Goal: Browse casually: Explore the website without a specific task or goal

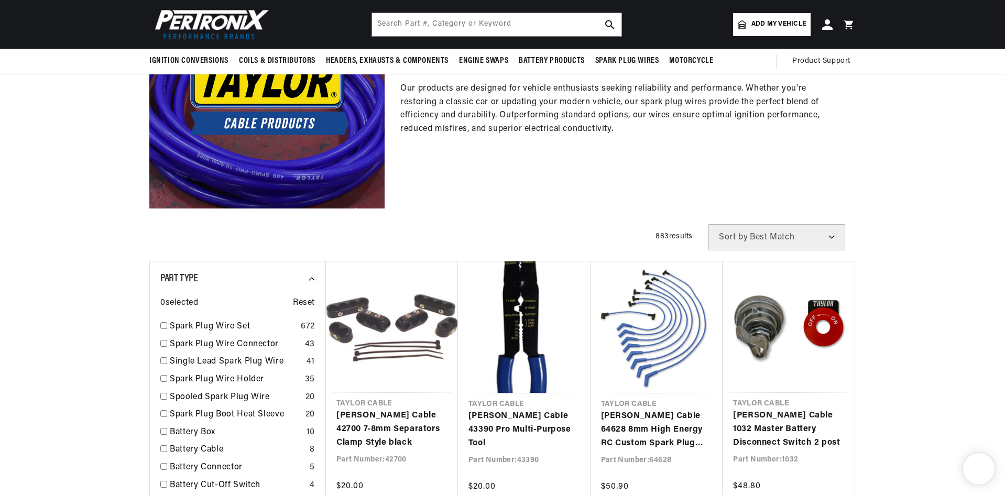
scroll to position [46, 0]
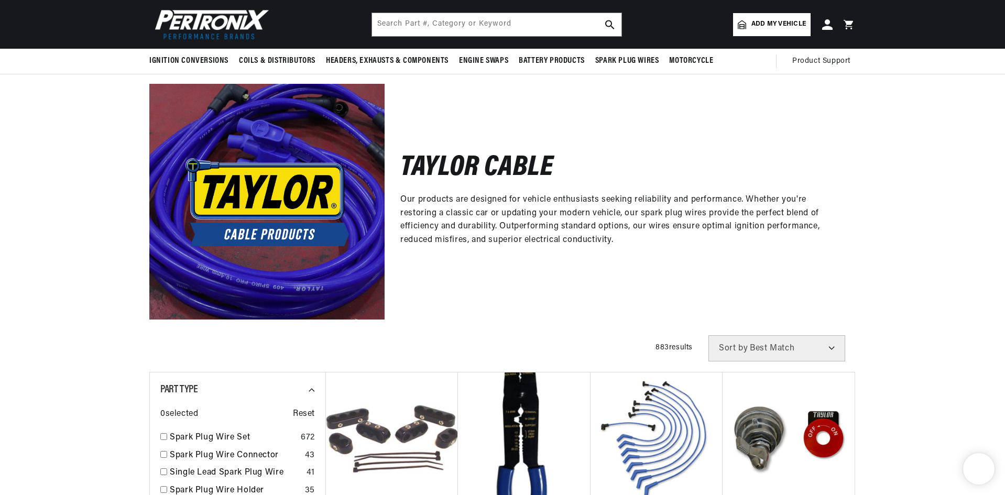
click at [97, 284] on div "Taylor Cable Our products are designed for vehicle enthusiasts seeking reliabil…" at bounding box center [502, 196] width 1005 height 246
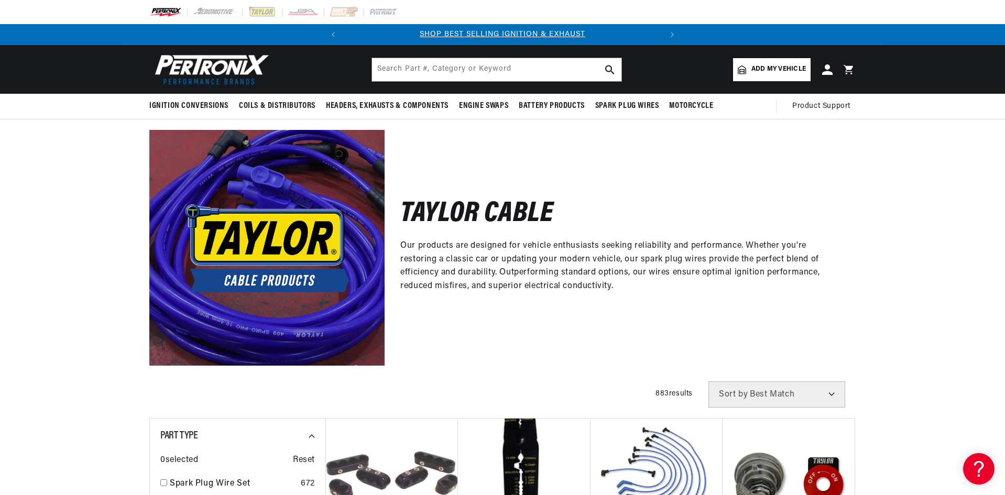
scroll to position [0, 0]
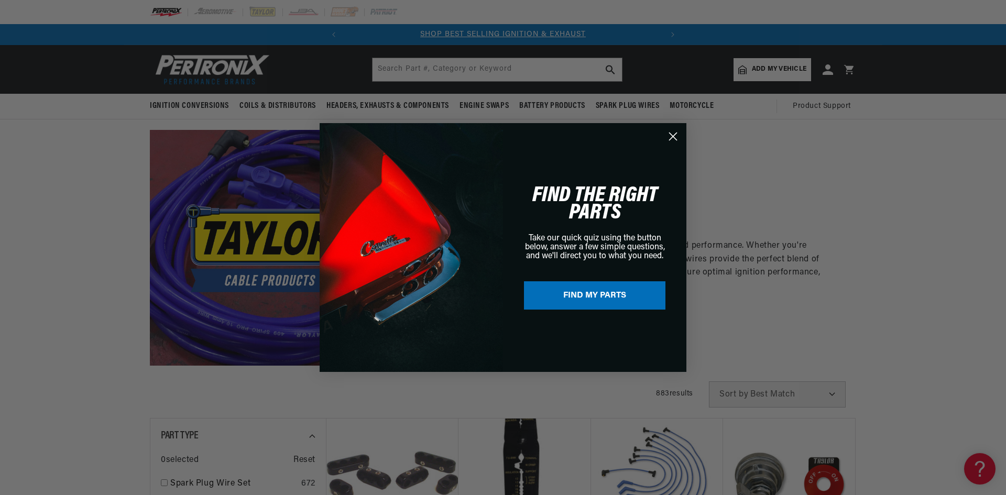
click at [671, 140] on circle "Close dialog" at bounding box center [672, 136] width 17 height 17
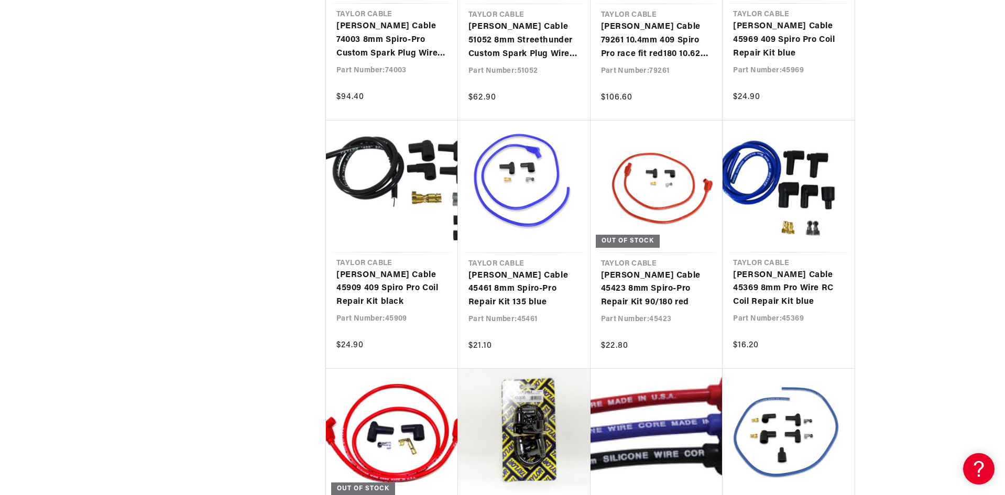
scroll to position [4400, 0]
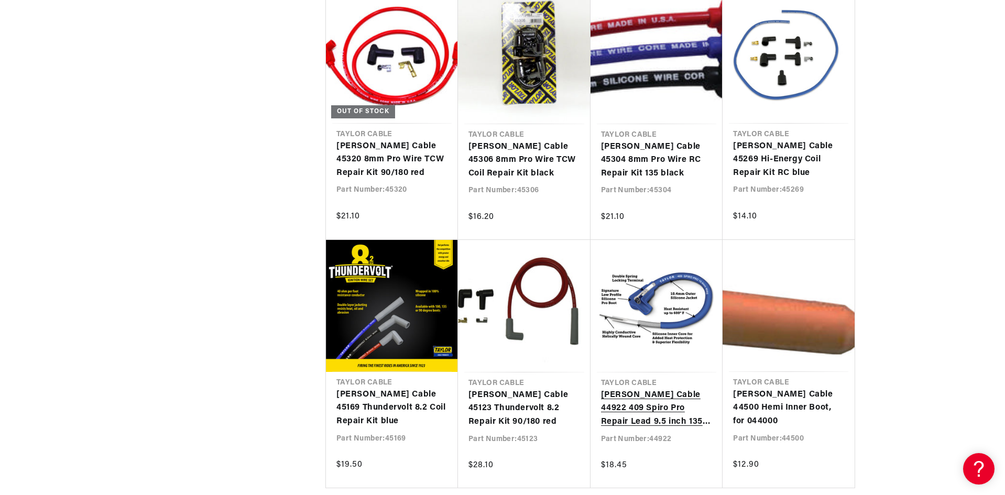
scroll to position [0, 317]
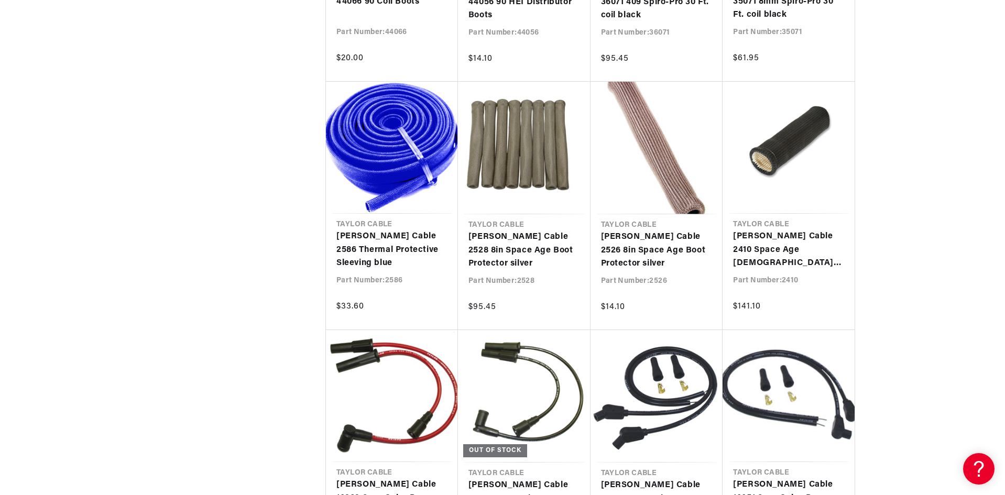
scroll to position [5238, 0]
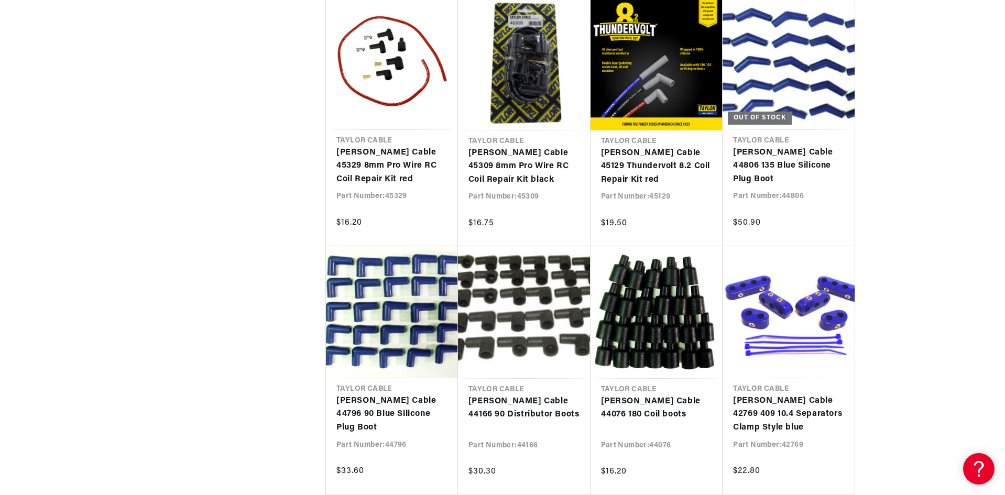
scroll to position [8104, 0]
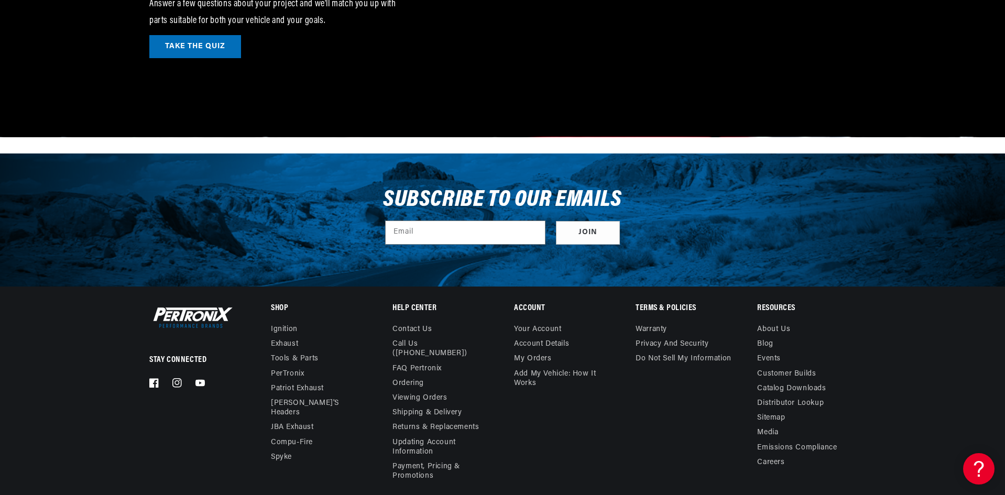
scroll to position [10212, 0]
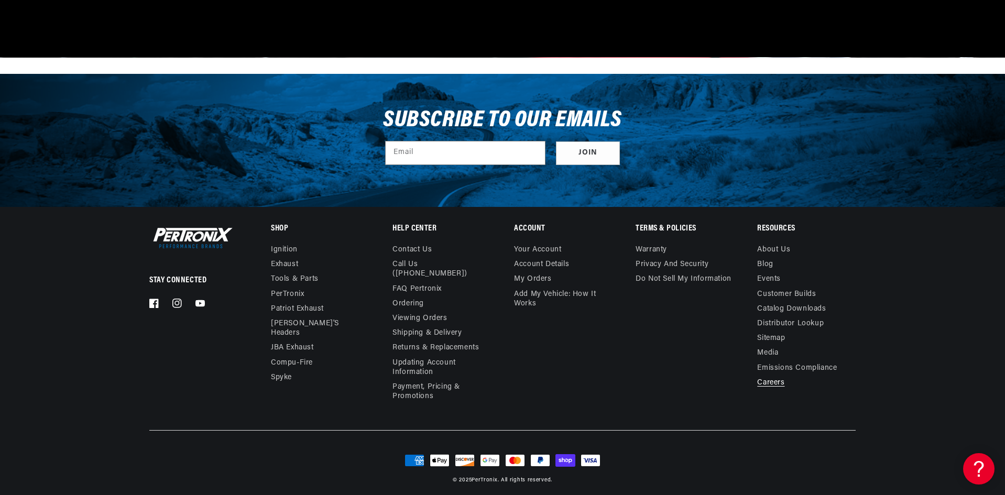
click at [784, 383] on link "Careers" at bounding box center [770, 383] width 27 height 15
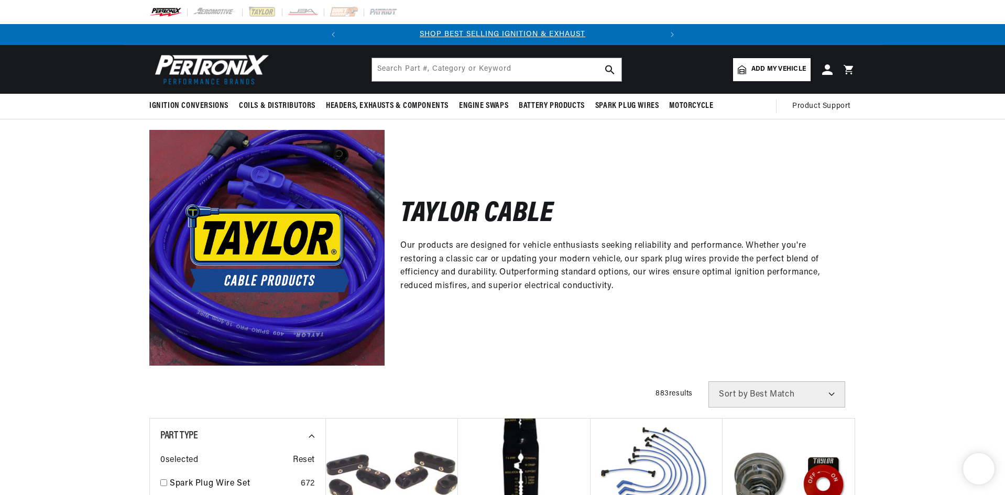
click at [170, 17] on img at bounding box center [165, 12] width 32 height 12
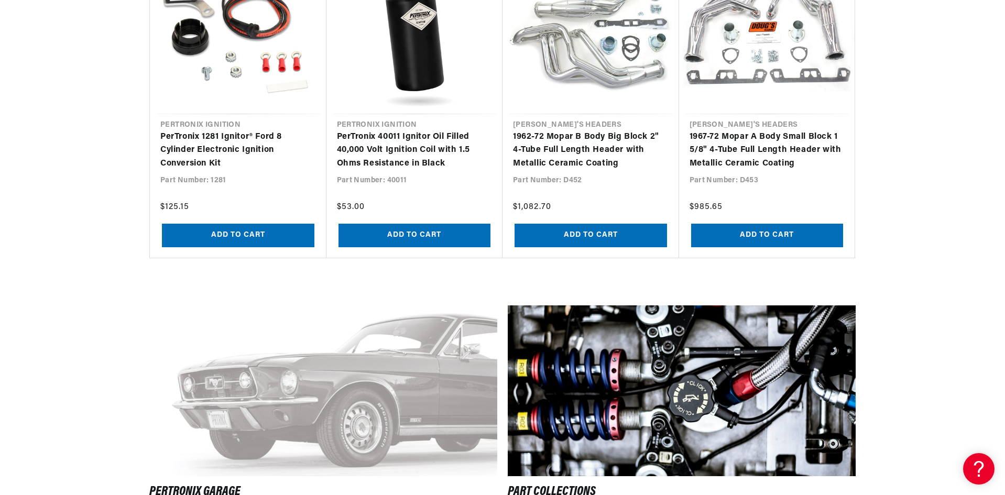
scroll to position [1362, 0]
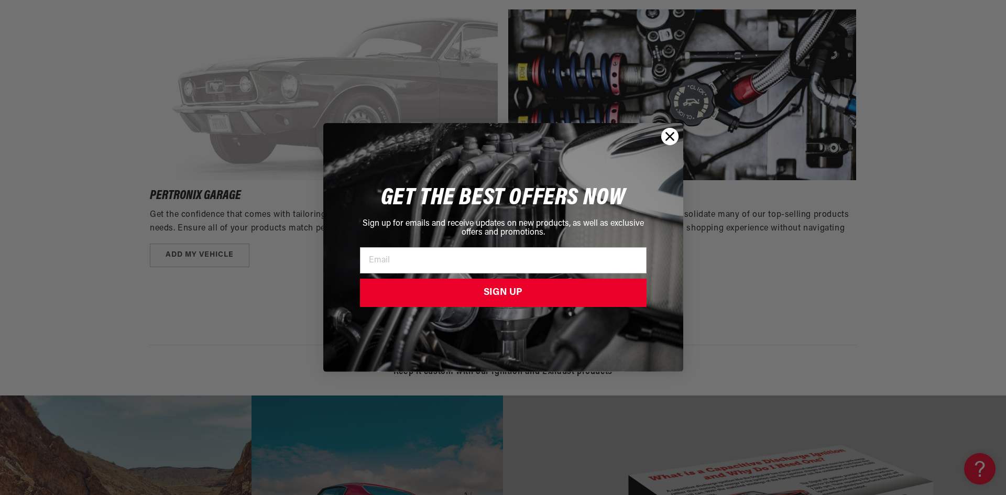
click at [931, 170] on div "Close dialog GET THE BEST OFFERS NOW Sign up for emails and receive updates on …" at bounding box center [503, 247] width 1006 height 495
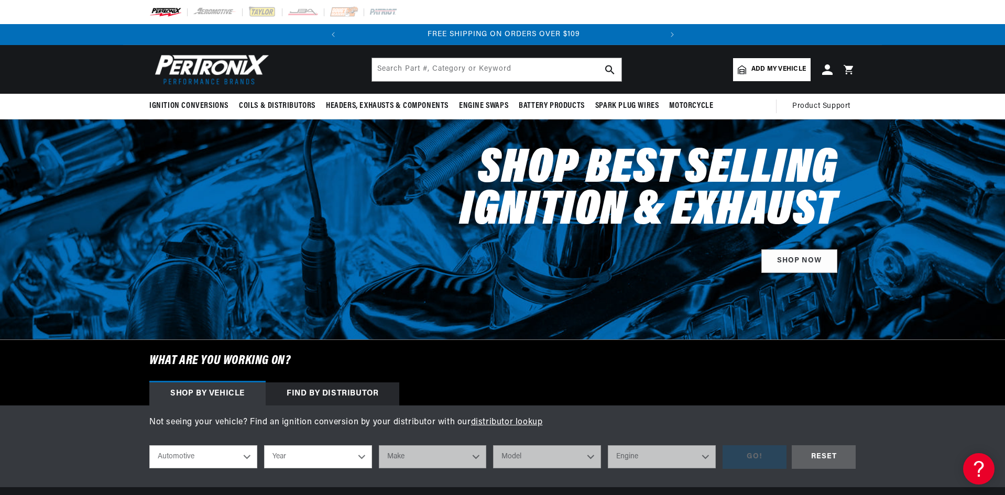
scroll to position [0, 317]
click at [263, 15] on img at bounding box center [262, 12] width 29 height 12
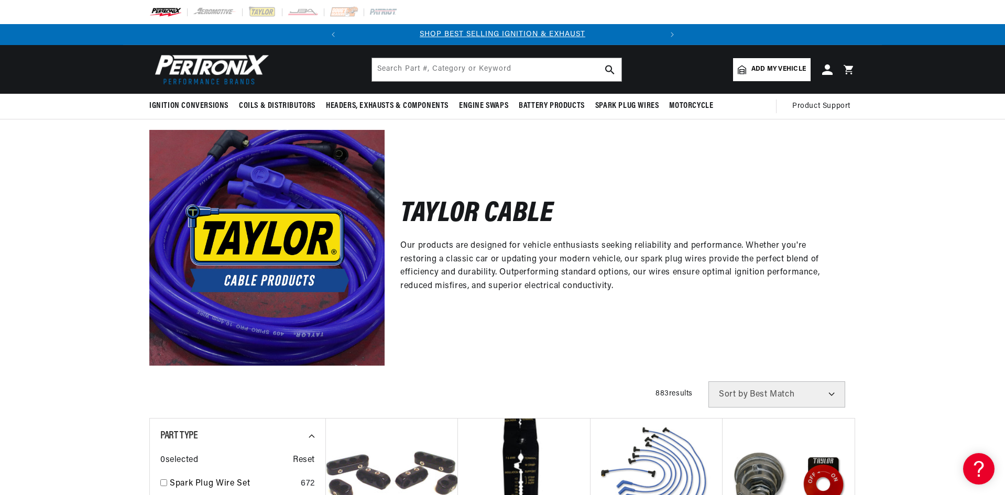
click at [160, 16] on img at bounding box center [165, 12] width 32 height 12
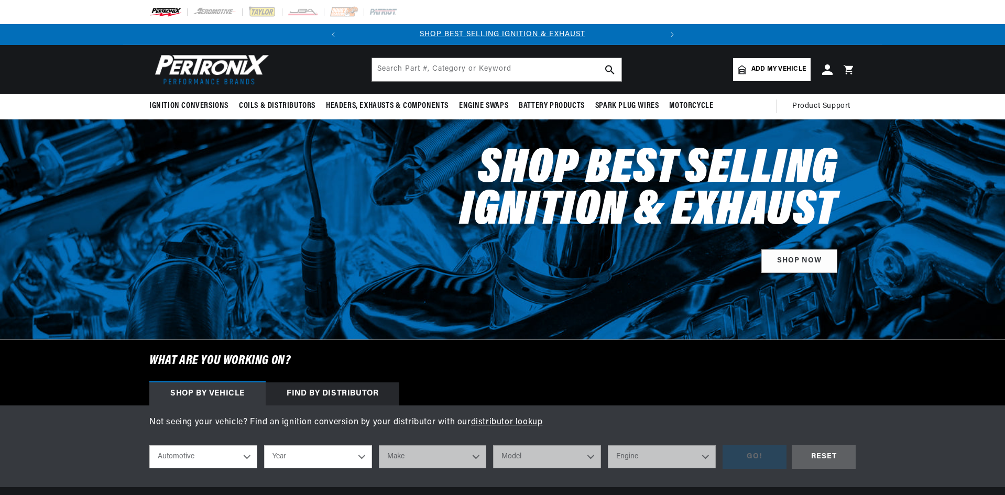
click at [297, 19] on div at bounding box center [502, 12] width 758 height 24
click at [299, 14] on img at bounding box center [302, 12] width 31 height 12
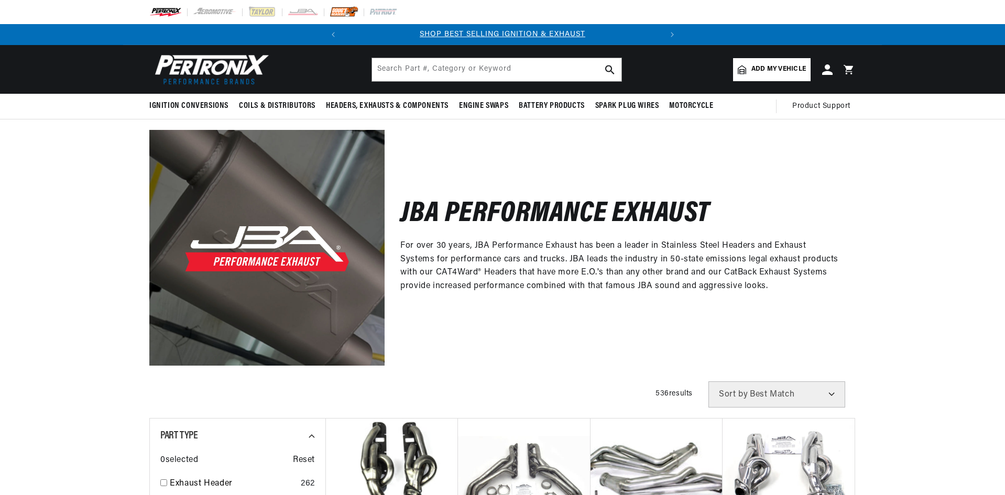
click at [342, 15] on img at bounding box center [343, 12] width 29 height 12
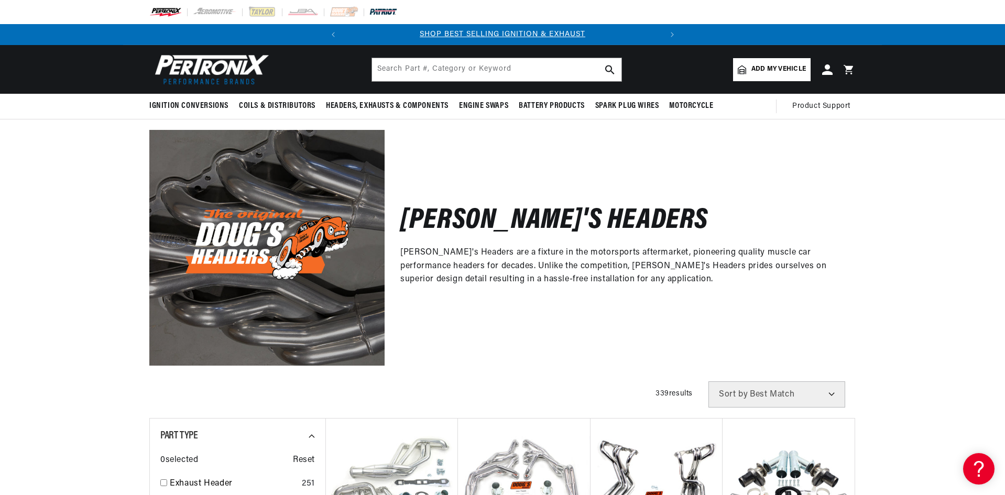
click at [373, 15] on img at bounding box center [383, 12] width 29 height 12
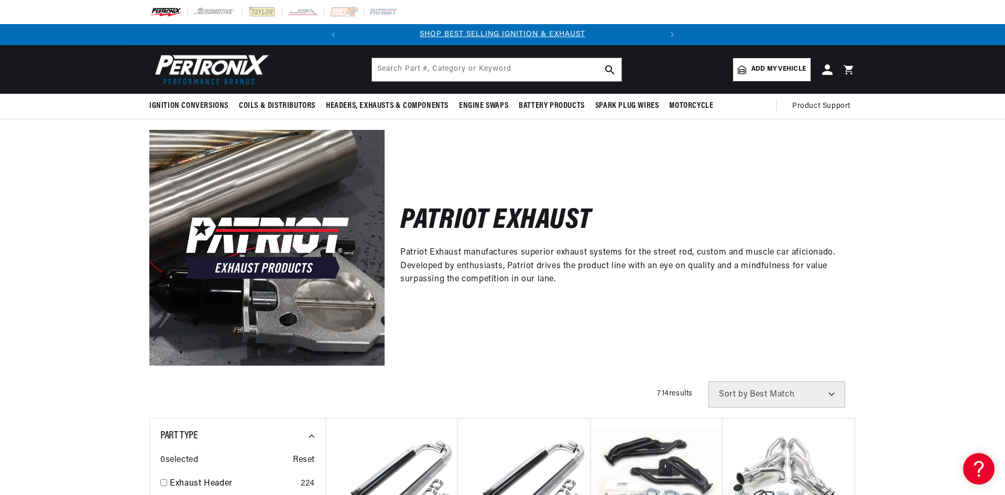
click at [172, 13] on img at bounding box center [165, 12] width 32 height 12
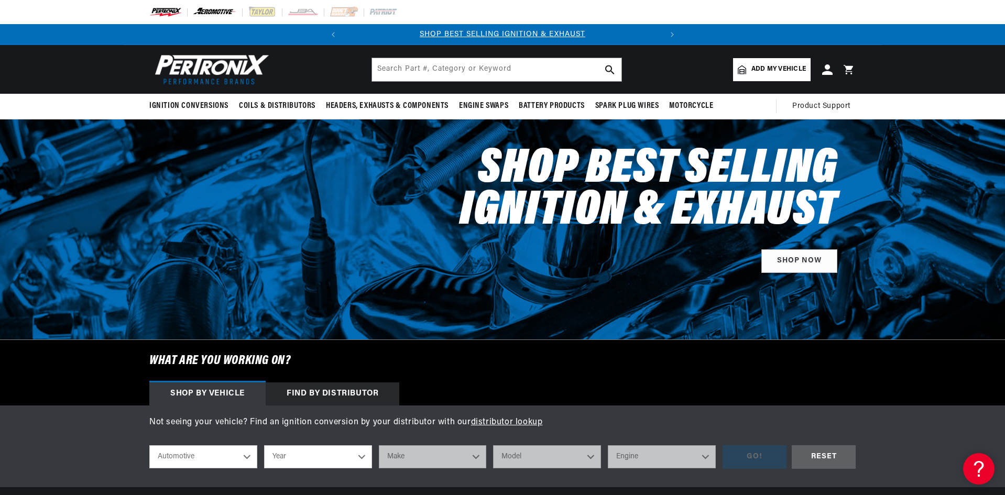
click at [224, 17] on img at bounding box center [215, 12] width 45 height 12
